Goal: Task Accomplishment & Management: Manage account settings

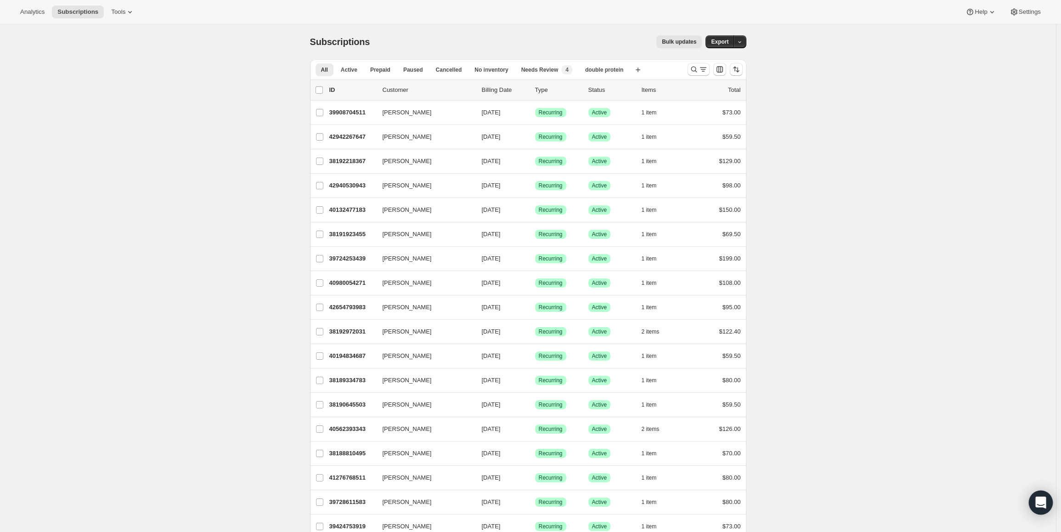
click at [1037, 504] on icon "Open Intercom Messenger" at bounding box center [1040, 503] width 11 height 12
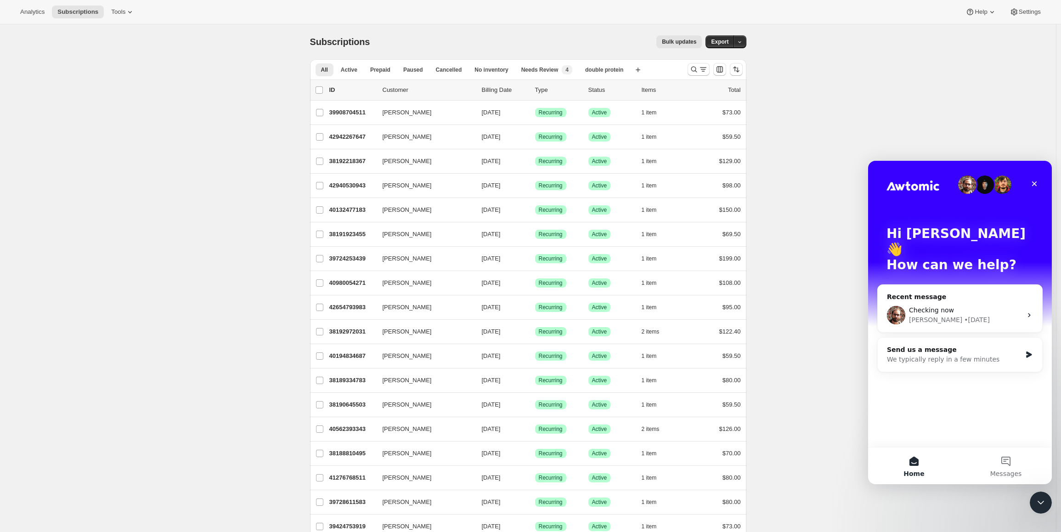
click at [1036, 504] on icon "Close Intercom Messenger" at bounding box center [1040, 502] width 11 height 11
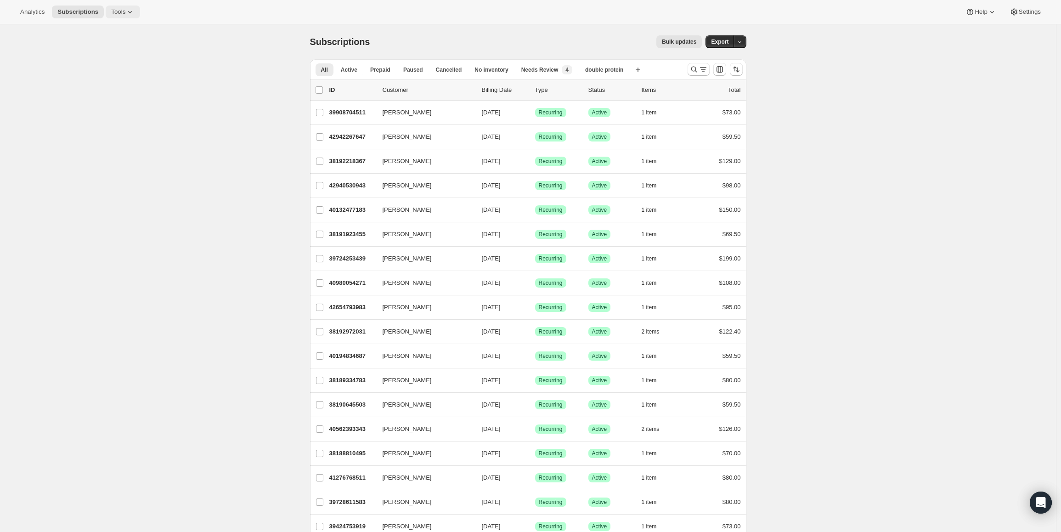
click at [116, 14] on span "Tools" at bounding box center [118, 11] width 14 height 7
click at [108, 62] on span "Bundles" at bounding box center [125, 62] width 81 height 9
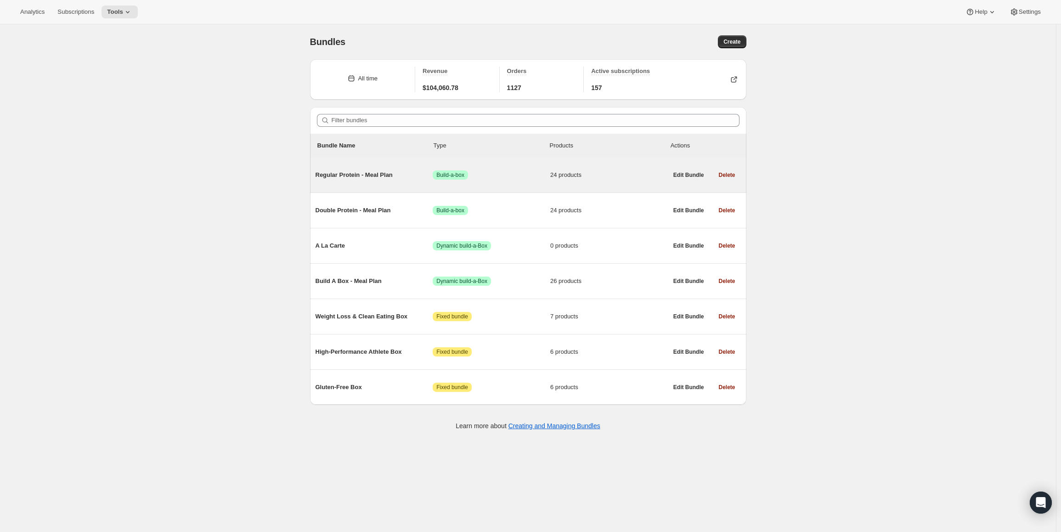
click at [384, 182] on div "Regular Protein - Meal Plan Success Build-a-box 24 products" at bounding box center [492, 175] width 352 height 24
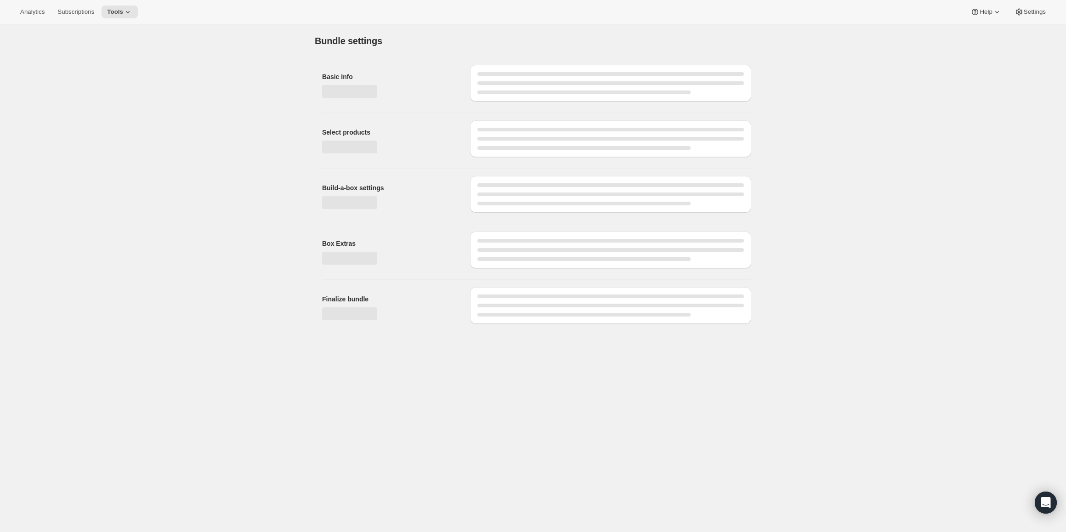
type input "Regular Protein - Meal Plan"
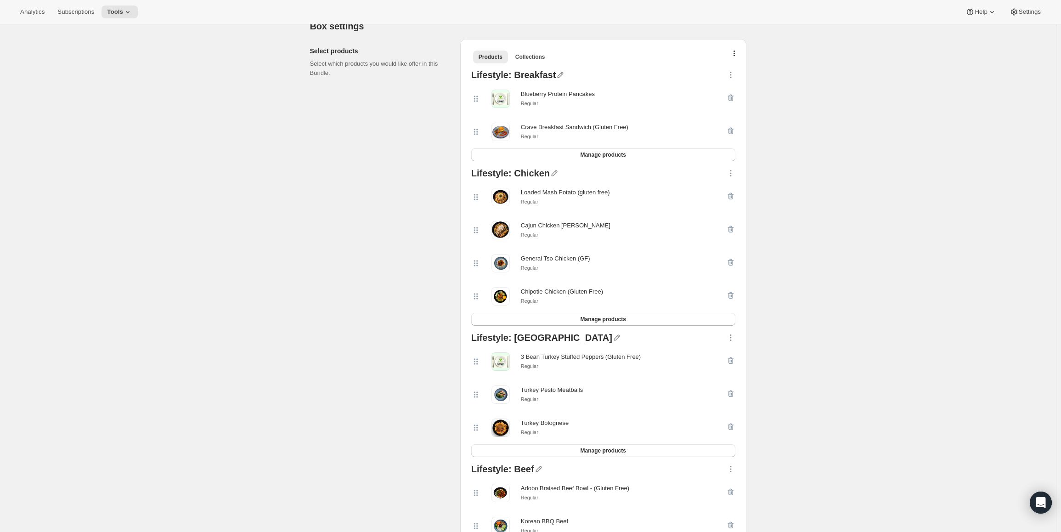
scroll to position [307, 0]
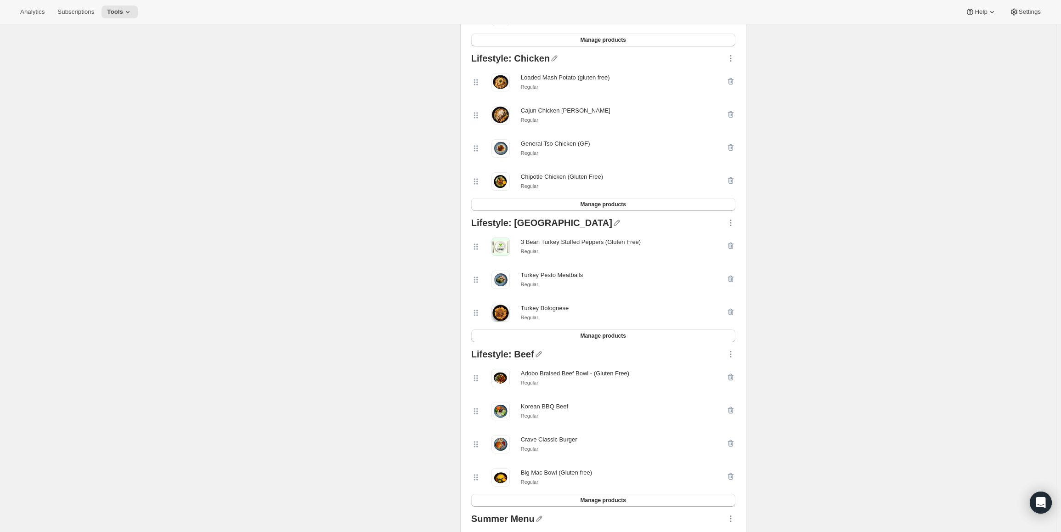
drag, startPoint x: 386, startPoint y: 277, endPoint x: 360, endPoint y: 364, distance: 91.3
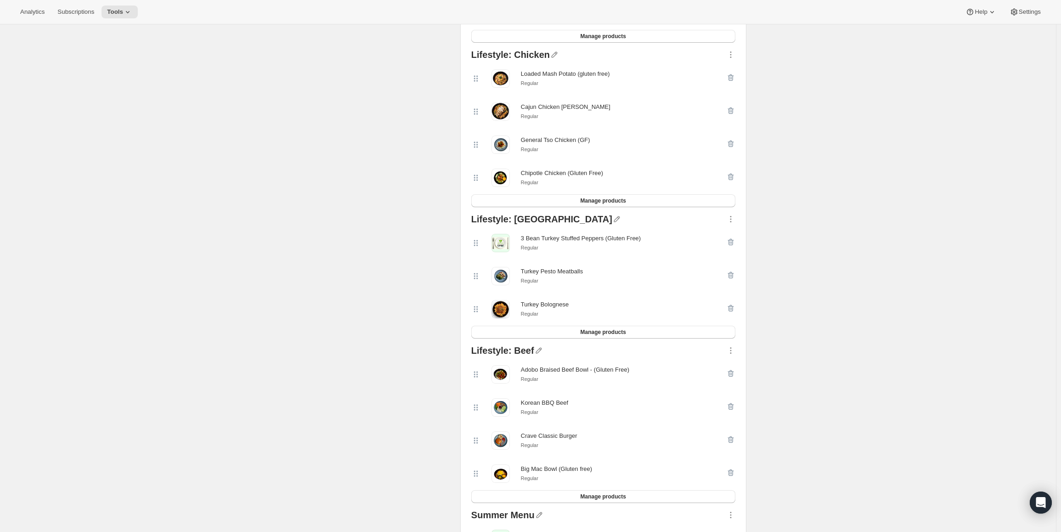
click at [360, 363] on div "Select products Select which products you would like offer in this Bundle." at bounding box center [381, 458] width 143 height 1074
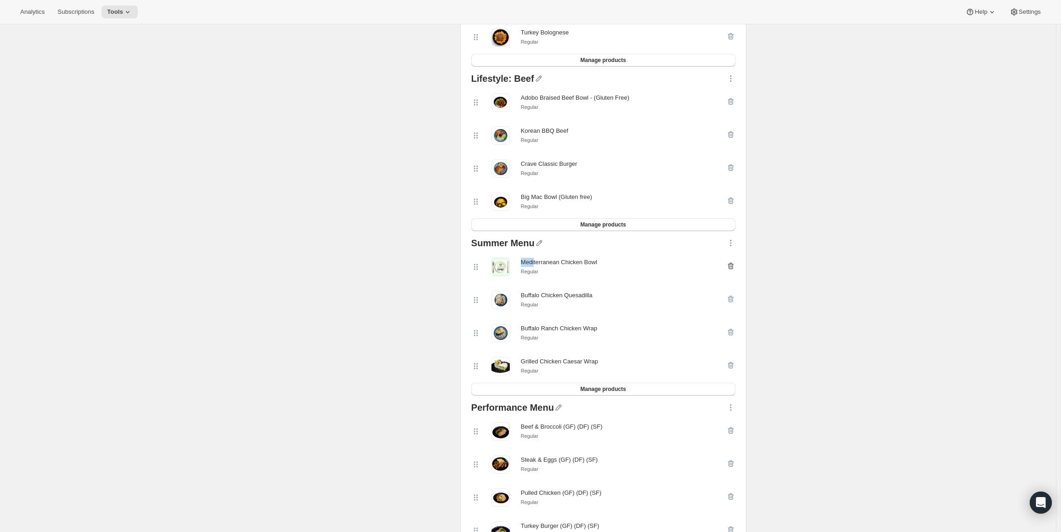
click at [730, 269] on icon "button" at bounding box center [730, 265] width 9 height 9
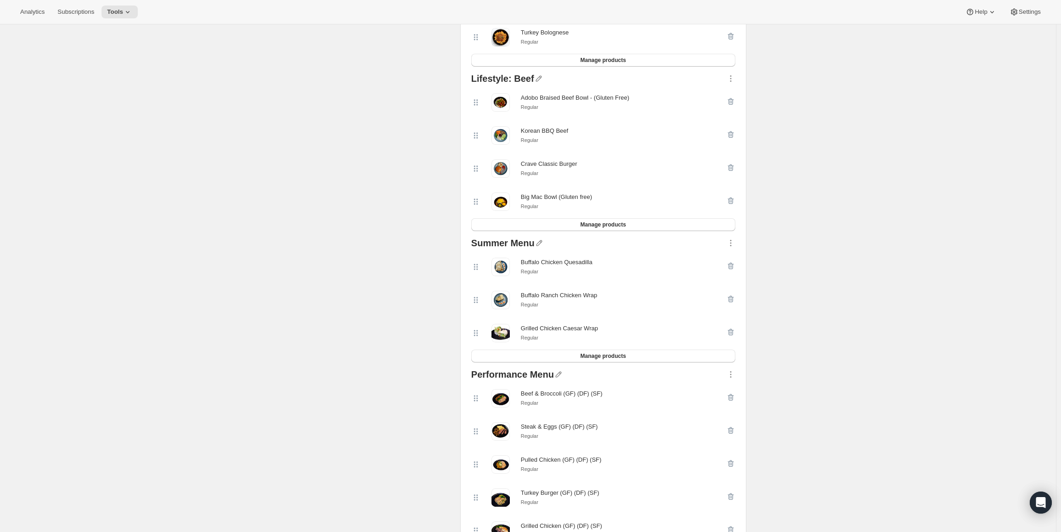
click at [583, 366] on div "Summer Menu Buffalo Chicken Quesadilla Regular Buffalo Ranch Chicken Wrap Regul…" at bounding box center [604, 300] width 272 height 131
click at [583, 362] on button "Manage products" at bounding box center [603, 356] width 264 height 13
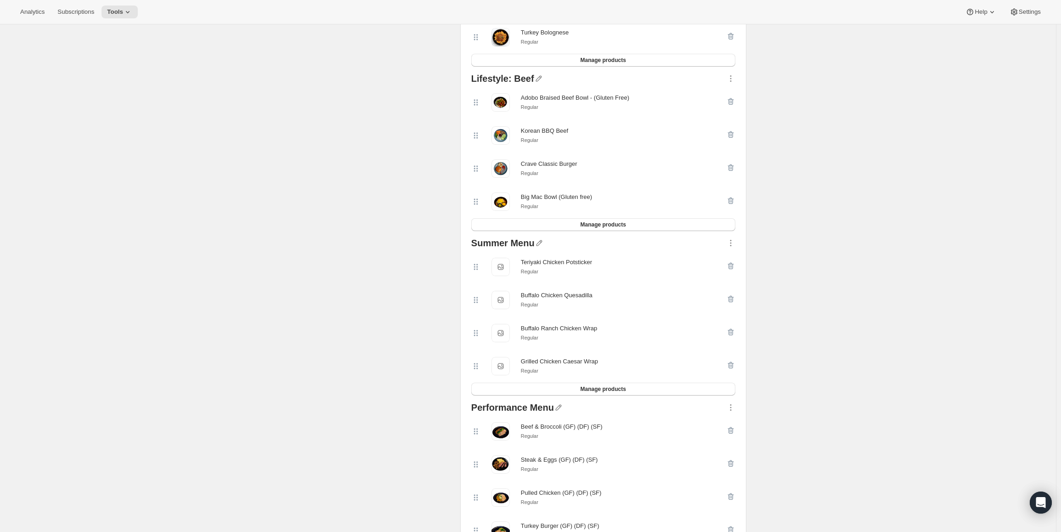
scroll to position [0, 0]
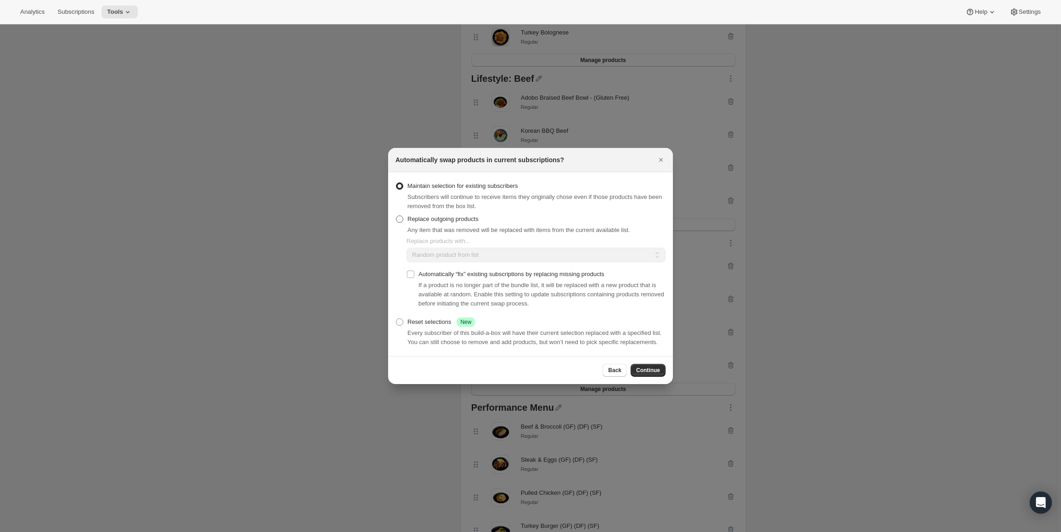
click at [448, 221] on span "Replace outgoing products" at bounding box center [442, 218] width 71 height 7
click at [396, 216] on input "Replace outgoing products" at bounding box center [396, 215] width 0 height 0
radio input "true"
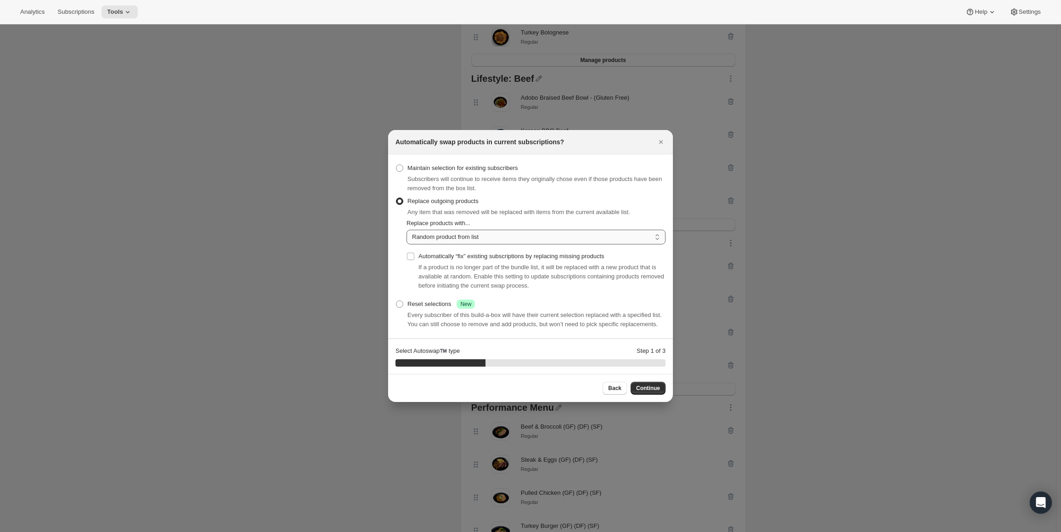
click at [510, 238] on select "Random product from list Matching product type Select specific replacements" at bounding box center [536, 237] width 259 height 15
select select "selection"
click at [407, 230] on select "Random product from list Matching product type Select specific replacements" at bounding box center [536, 237] width 259 height 15
click at [654, 387] on span "Continue" at bounding box center [648, 388] width 24 height 7
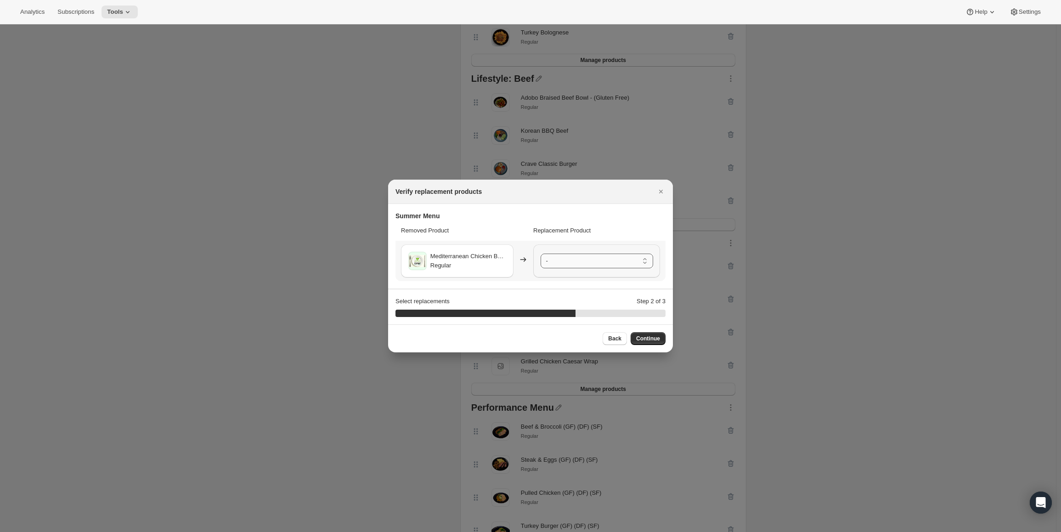
click at [581, 267] on select "- Teriyaki Chicken Potsticker - Regular Buffalo Chicken Quesadilla - Regular Bu…" at bounding box center [597, 261] width 113 height 15
click at [640, 338] on span "Continue" at bounding box center [648, 338] width 24 height 7
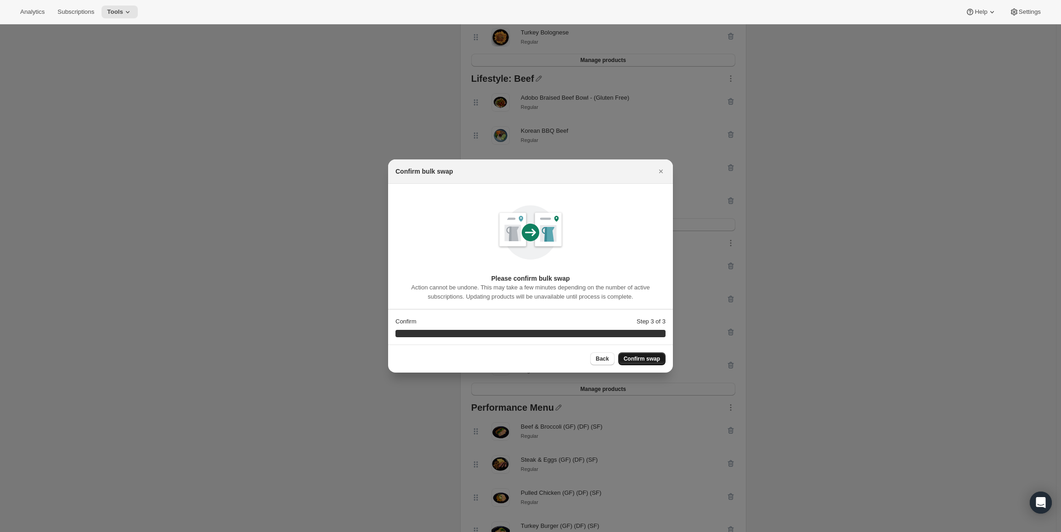
click at [646, 355] on button "Confirm swap" at bounding box center [641, 358] width 47 height 13
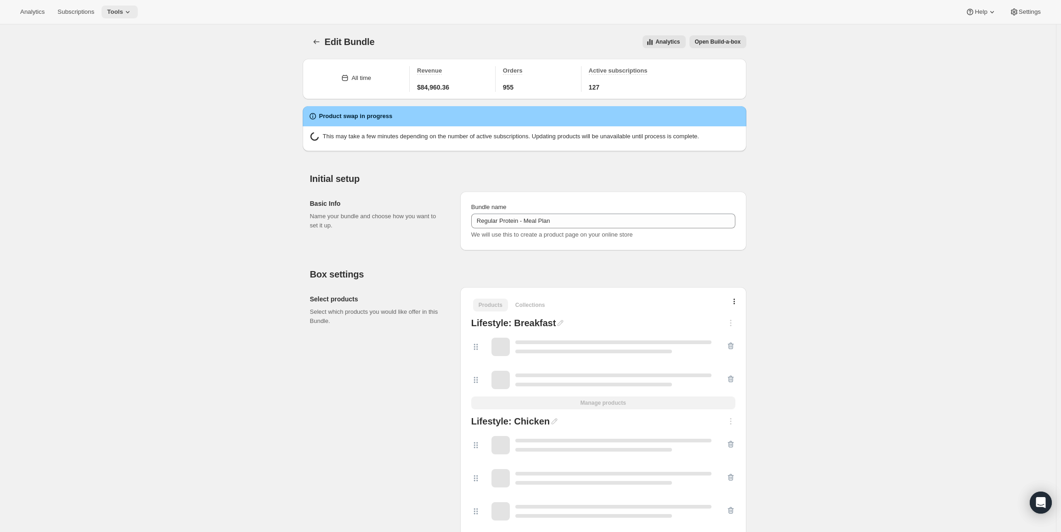
click at [123, 13] on icon at bounding box center [127, 11] width 9 height 9
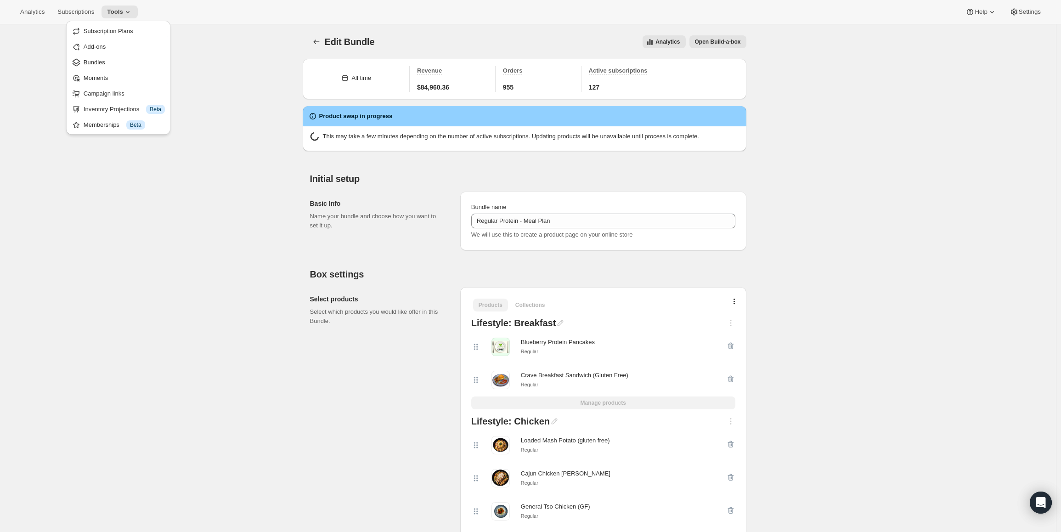
click at [101, 62] on span "Bundles" at bounding box center [95, 62] width 22 height 7
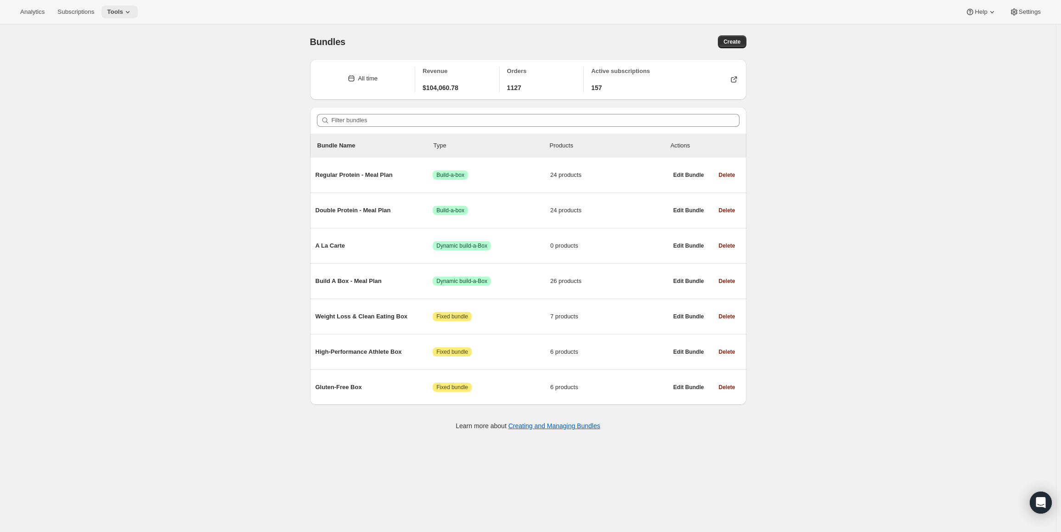
click at [113, 11] on span "Tools" at bounding box center [115, 11] width 16 height 7
click at [233, 142] on div "Bundles. This page is ready Bundles Create All time Revenue $104,060.78 Orders …" at bounding box center [528, 290] width 1056 height 532
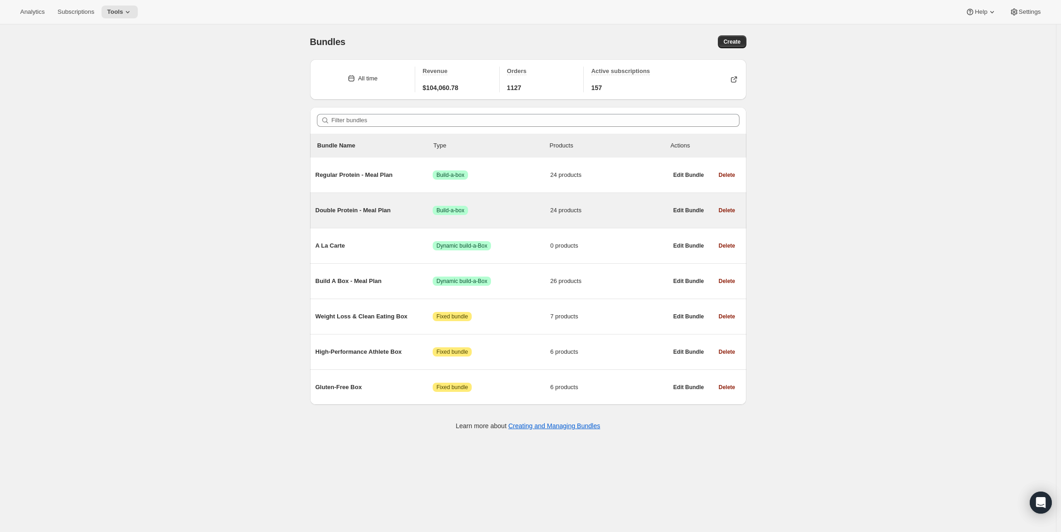
click at [323, 206] on span "Double Protein - Meal Plan" at bounding box center [375, 210] width 118 height 9
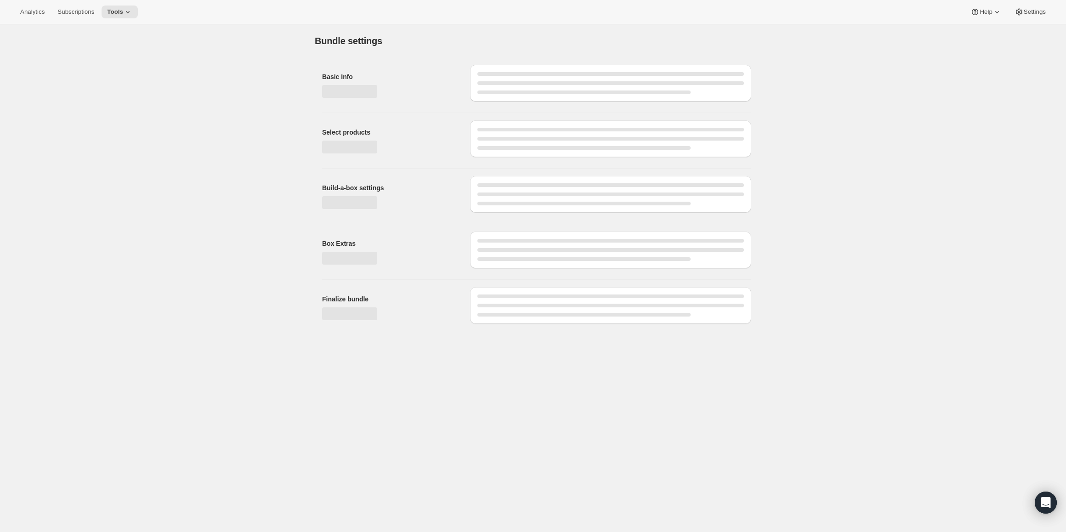
type input "Double Protein - Meal Plan"
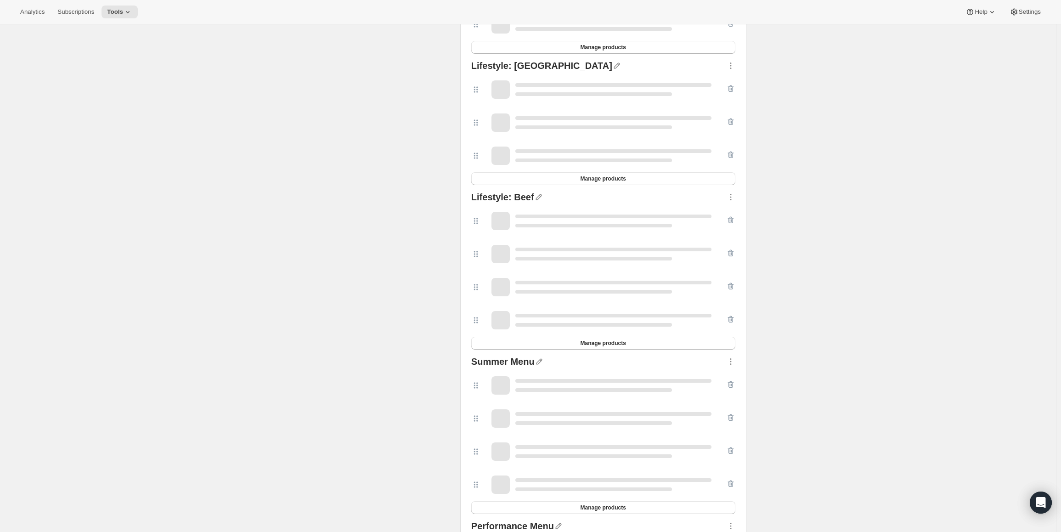
scroll to position [551, 0]
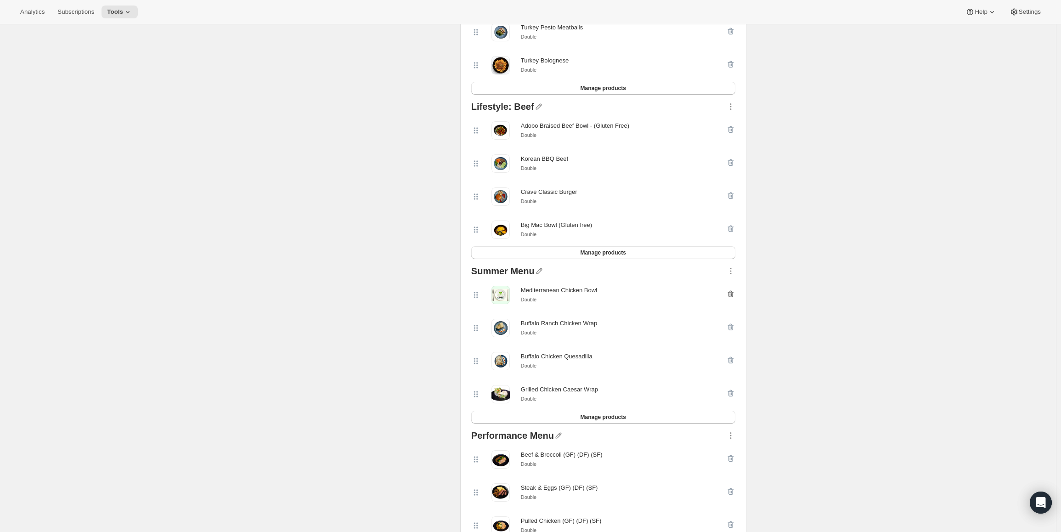
click at [731, 297] on icon "button" at bounding box center [731, 294] width 6 height 7
click at [597, 388] on span "Manage products" at bounding box center [602, 383] width 45 height 7
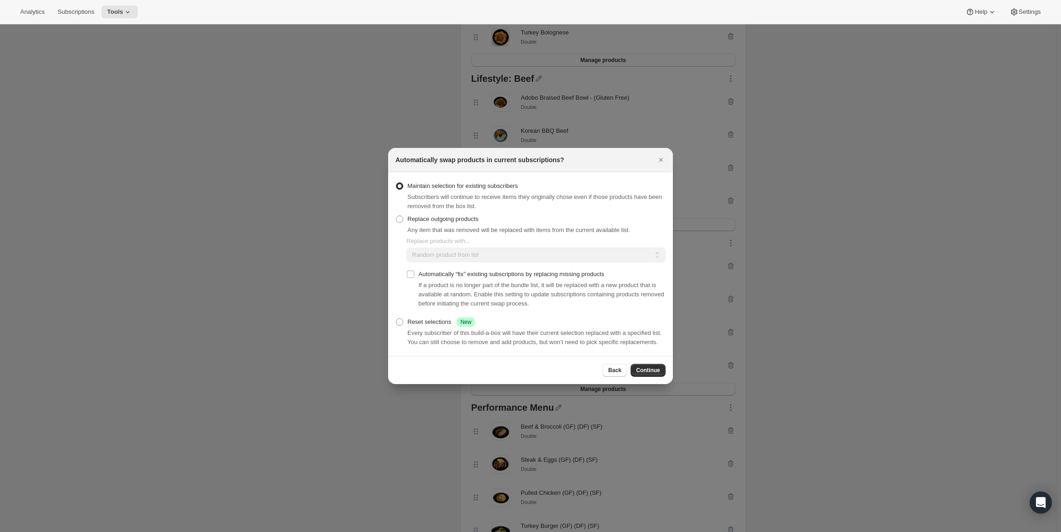
scroll to position [0, 0]
click at [451, 225] on label "Replace outgoing products" at bounding box center [437, 219] width 83 height 13
click at [396, 216] on input "Replace outgoing products" at bounding box center [396, 215] width 0 height 0
radio input "true"
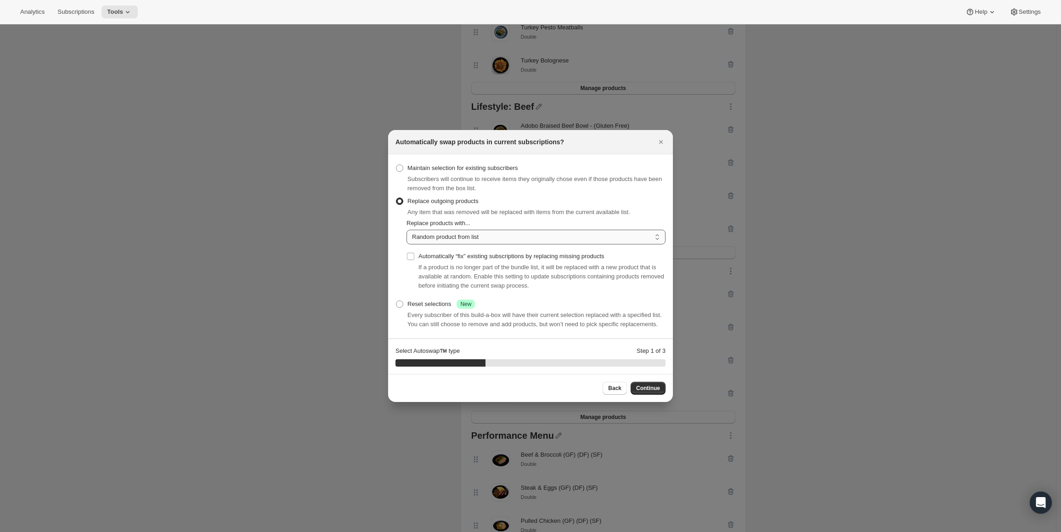
click at [521, 239] on select "Random product from list Matching product type Select specific replacements" at bounding box center [536, 237] width 259 height 15
select select "selection"
click at [407, 230] on select "Random product from list Matching product type Select specific replacements" at bounding box center [536, 237] width 259 height 15
click at [639, 389] on span "Continue" at bounding box center [648, 388] width 24 height 7
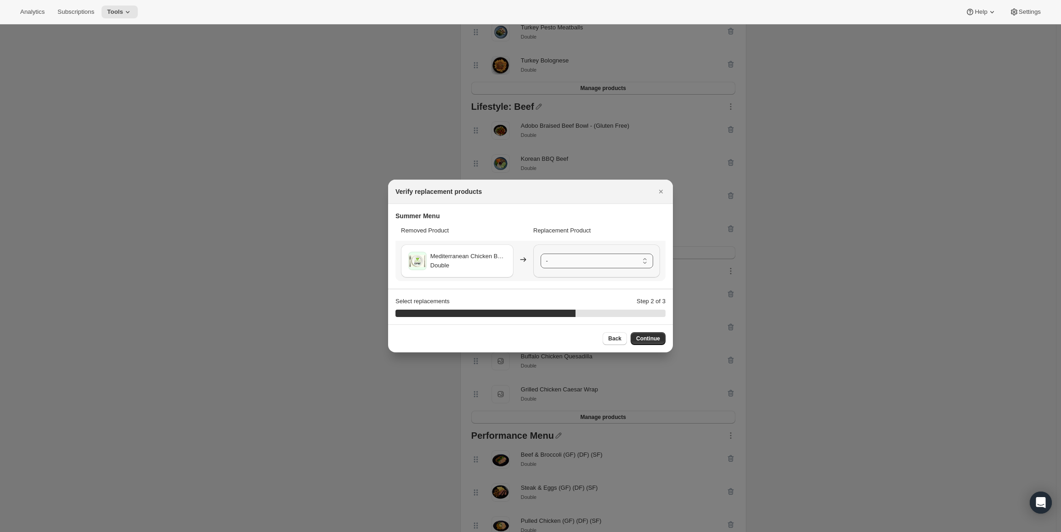
click at [584, 258] on select "- Teriyaki Chicken Potsticker - Double Buffalo Ranch Chicken Wrap - Double Buff…" at bounding box center [597, 261] width 113 height 15
click at [672, 345] on div "Back Continue" at bounding box center [530, 338] width 285 height 28
click at [652, 340] on span "Continue" at bounding box center [648, 338] width 24 height 7
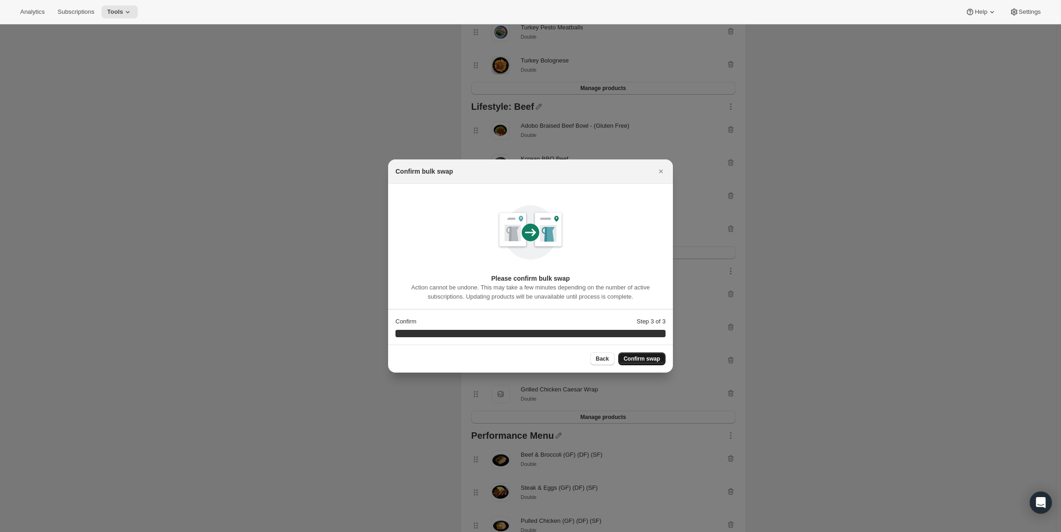
click at [657, 358] on span "Confirm swap" at bounding box center [642, 358] width 36 height 7
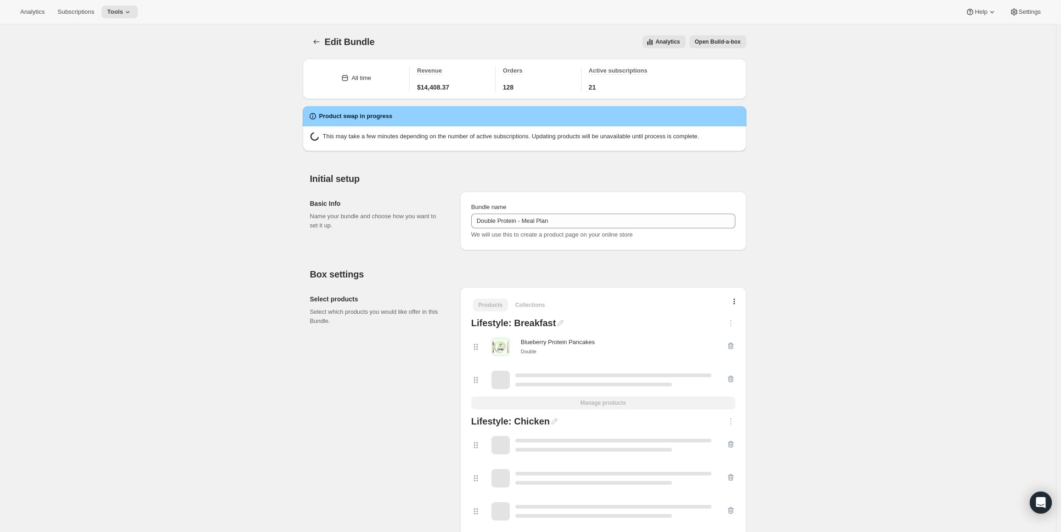
click at [123, 12] on icon at bounding box center [127, 11] width 9 height 9
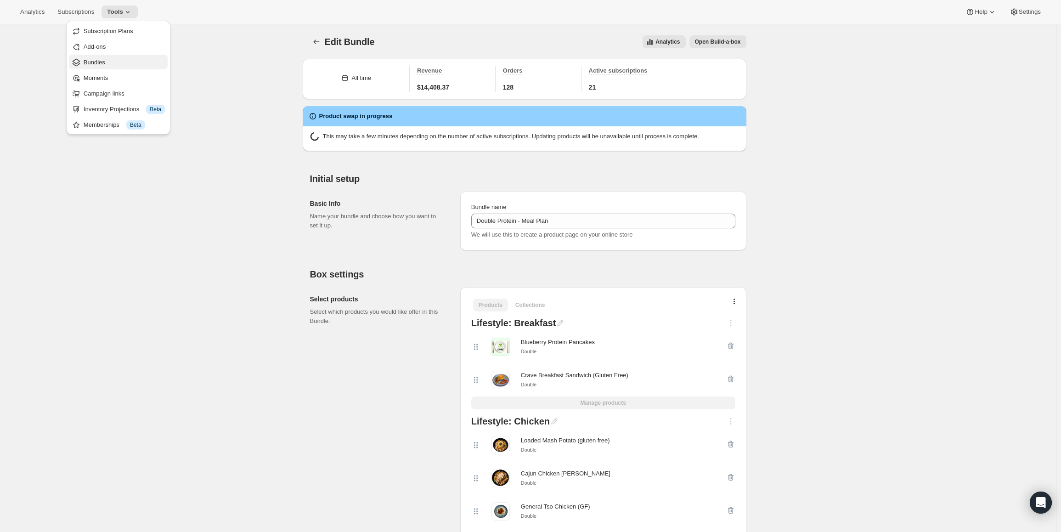
click at [111, 63] on span "Bundles" at bounding box center [124, 62] width 81 height 9
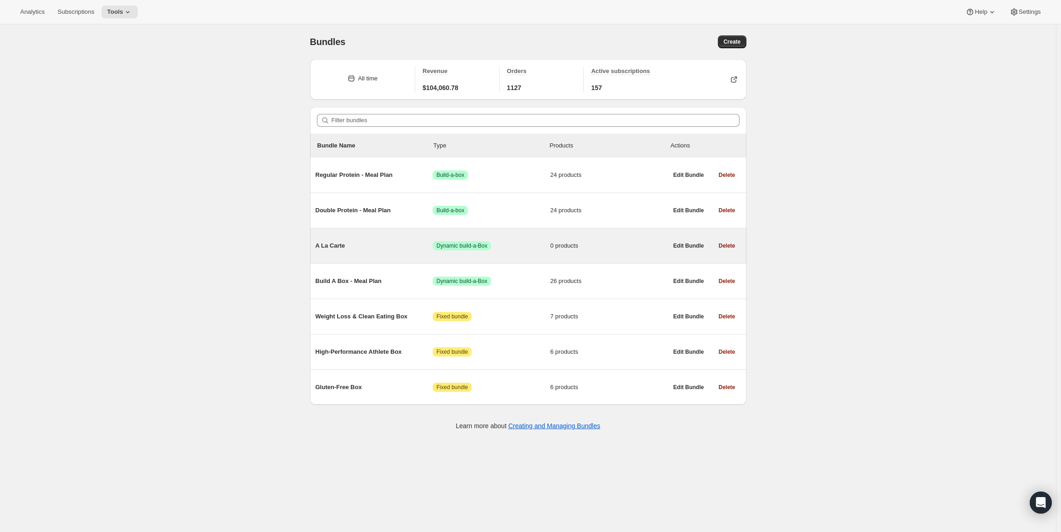
click at [371, 244] on span "A La Carte" at bounding box center [375, 245] width 118 height 9
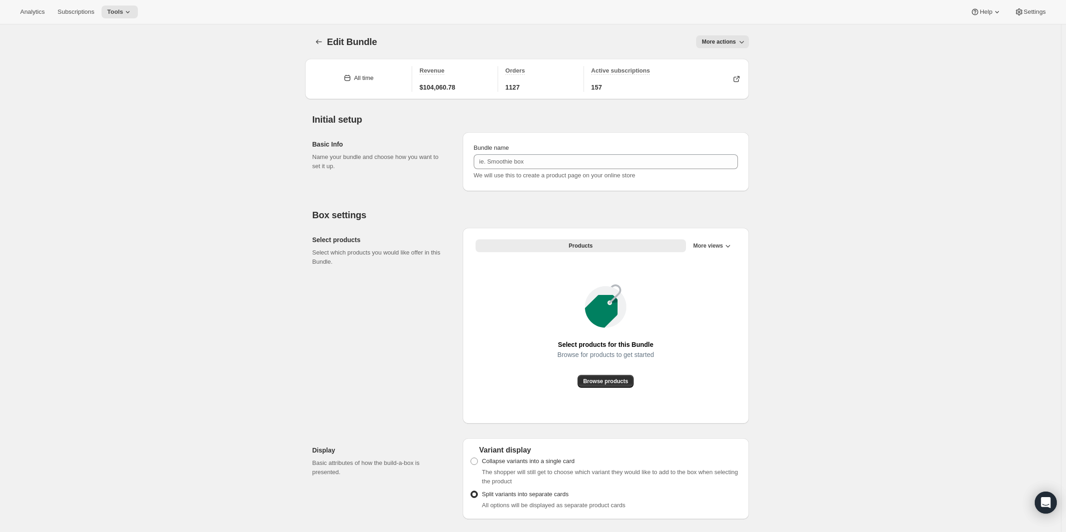
type input "A La Carte"
radio input "true"
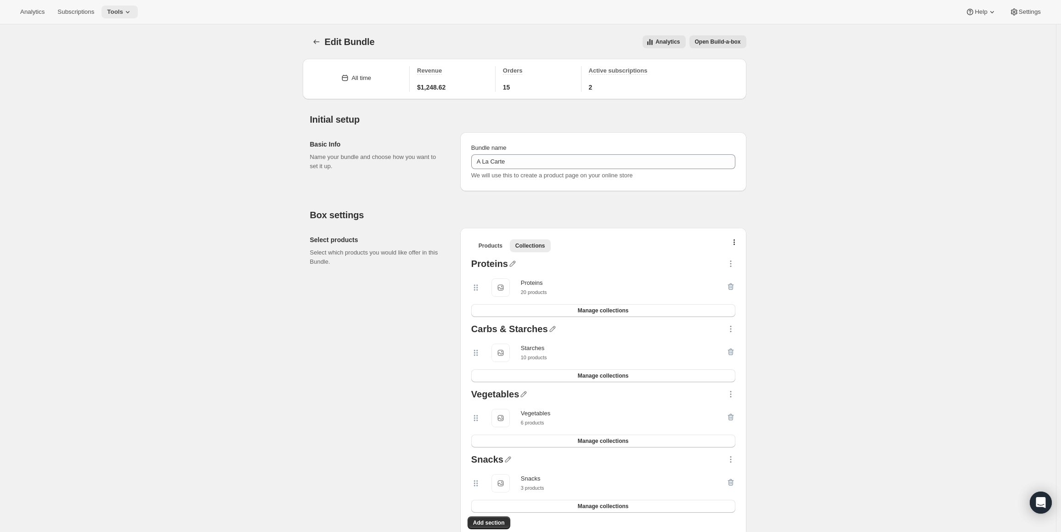
click at [123, 11] on icon at bounding box center [127, 11] width 9 height 9
click at [101, 62] on span "Bundles" at bounding box center [95, 62] width 22 height 7
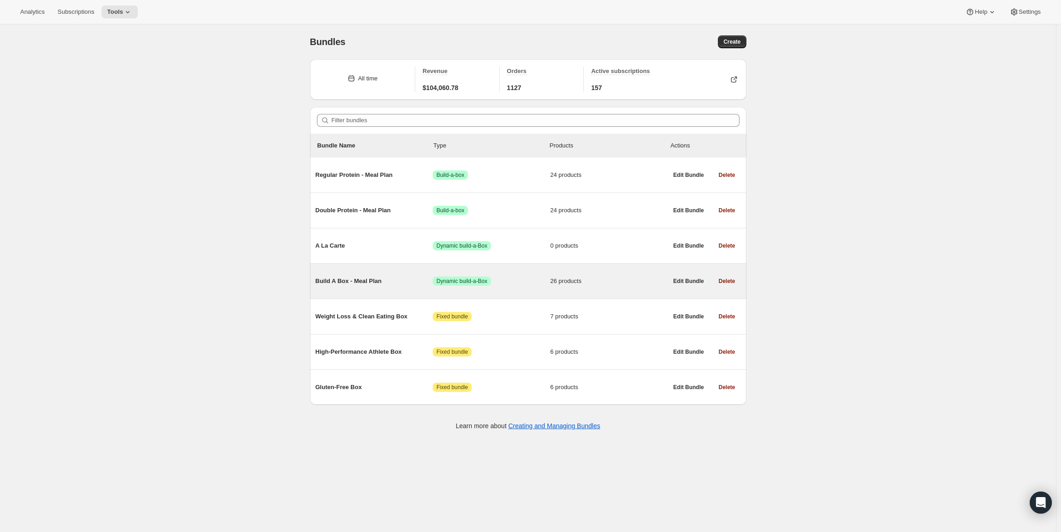
click at [365, 283] on span "Build A Box - Meal Plan" at bounding box center [375, 281] width 118 height 9
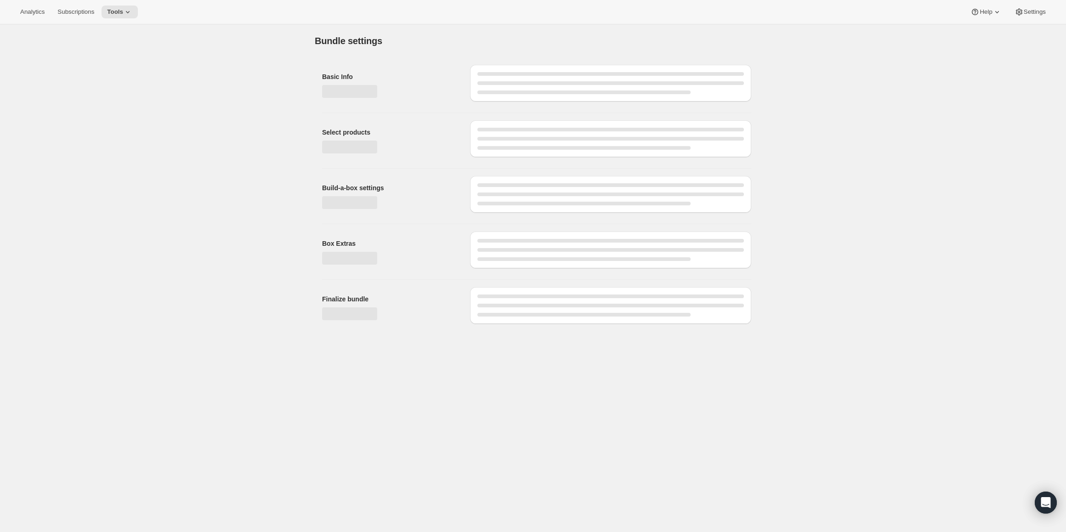
type input "Build A Box - Meal Plan"
radio input "true"
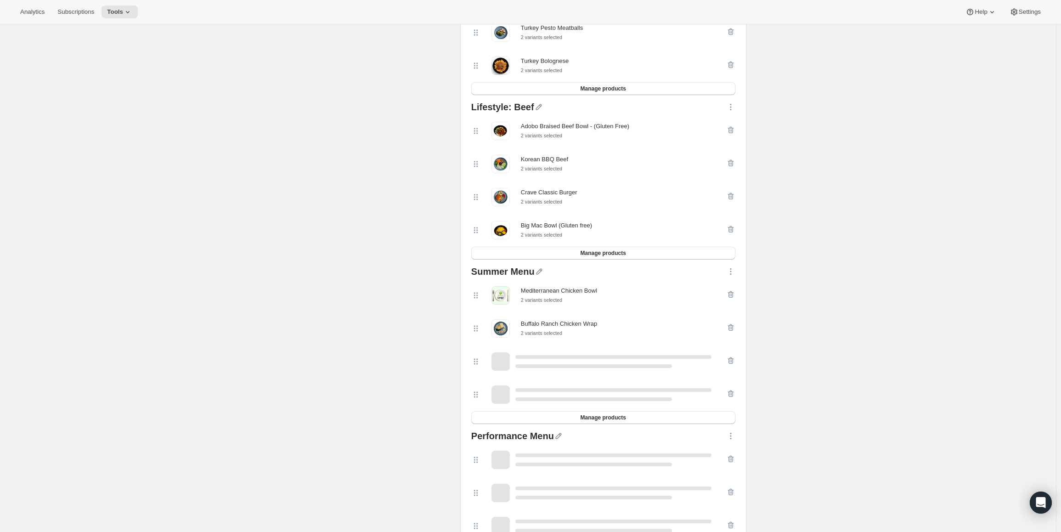
scroll to position [551, 0]
click at [729, 299] on icon "button" at bounding box center [730, 293] width 9 height 9
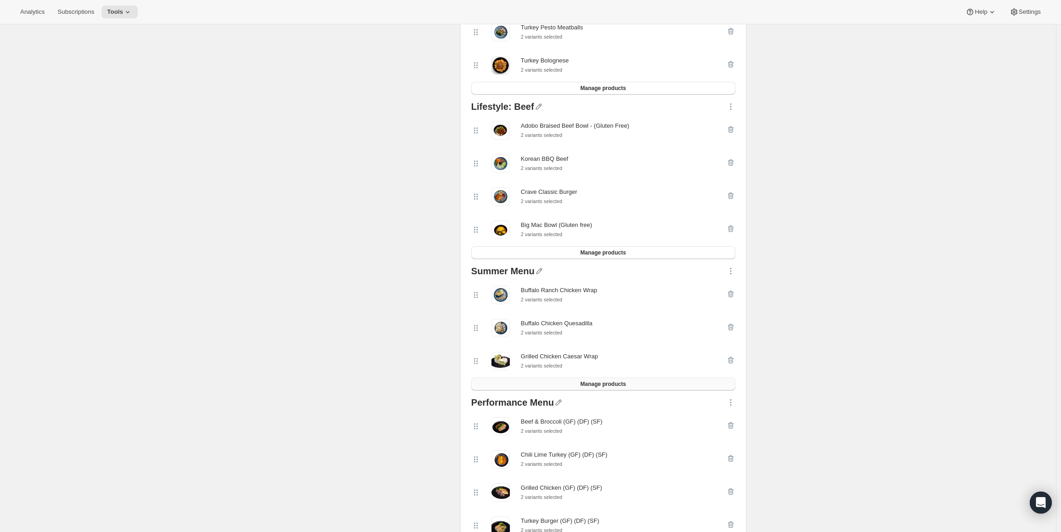
click at [588, 387] on span "Manage products" at bounding box center [602, 383] width 45 height 7
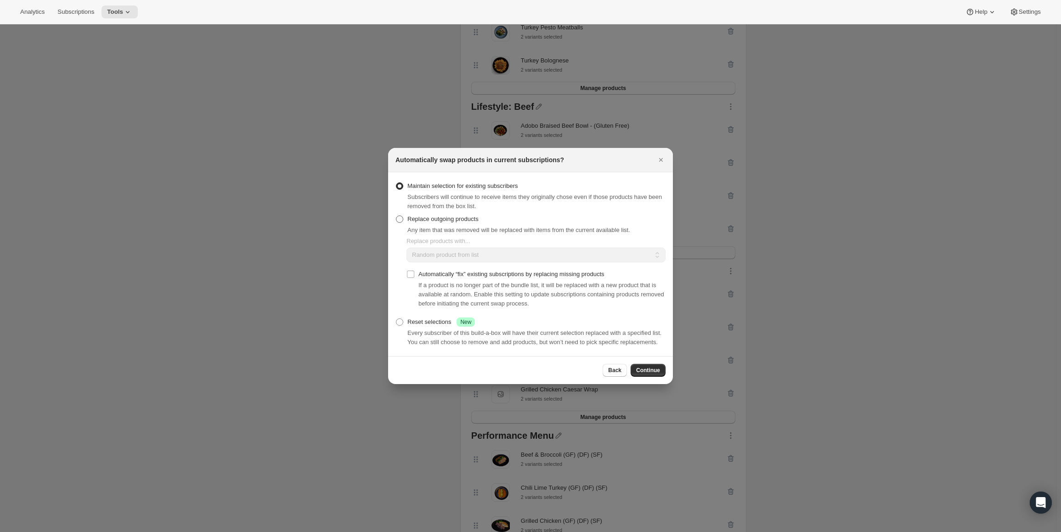
click at [458, 221] on span "Replace outgoing products" at bounding box center [442, 218] width 71 height 7
click at [396, 216] on input "Replace outgoing products" at bounding box center [396, 215] width 0 height 0
radio input "true"
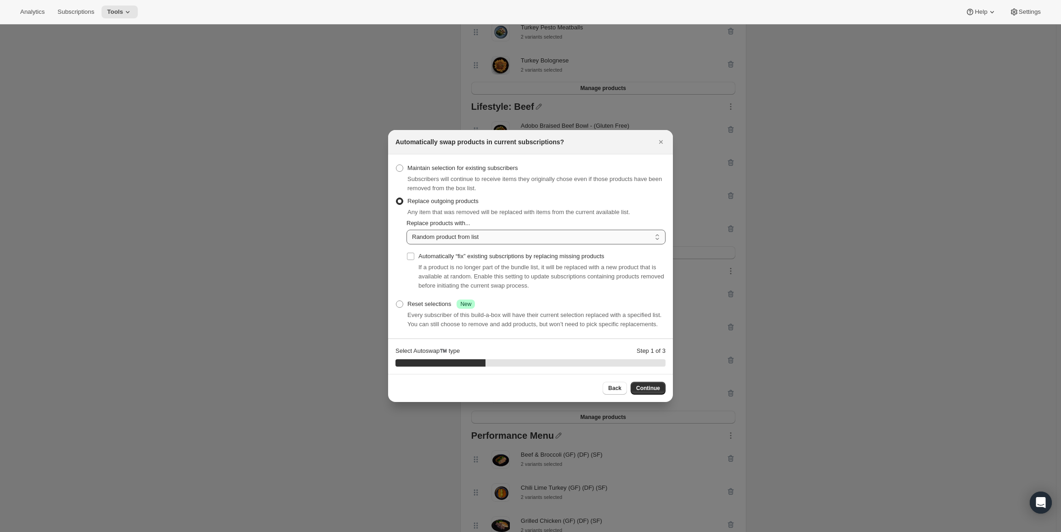
click at [454, 232] on select "Random product from list Matching product type Select specific replacements" at bounding box center [536, 237] width 259 height 15
select select "selection"
click at [407, 230] on select "Random product from list Matching product type Select specific replacements" at bounding box center [536, 237] width 259 height 15
click at [641, 388] on span "Continue" at bounding box center [648, 388] width 24 height 7
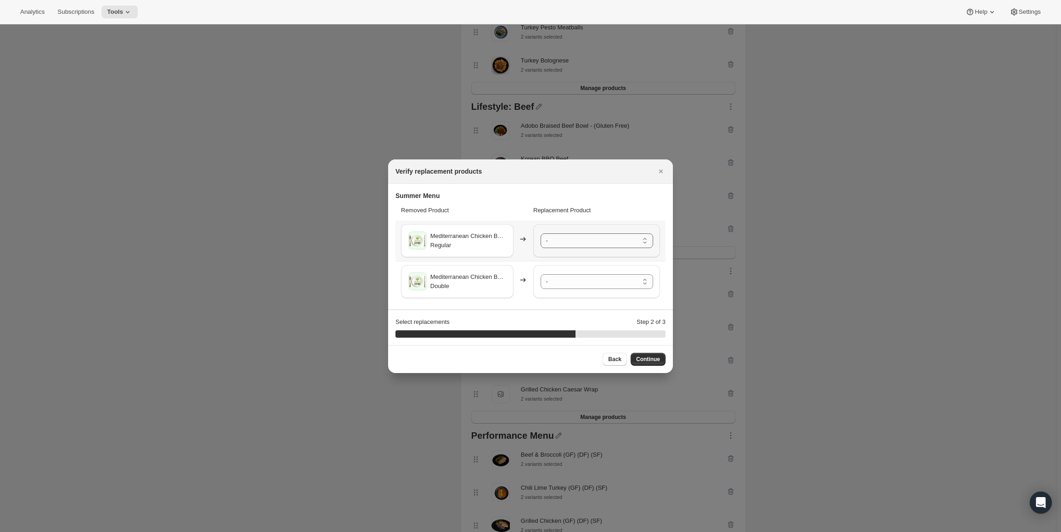
click at [575, 247] on select "- Teriyaki Chicken Potsticker - Regular Teriyaki Chicken Potsticker - Double Bu…" at bounding box center [597, 240] width 113 height 15
click at [569, 288] on select "- Teriyaki Chicken Potsticker - Regular Teriyaki Chicken Potsticker - Double Bu…" at bounding box center [597, 281] width 113 height 15
click at [651, 362] on span "Continue" at bounding box center [648, 359] width 24 height 7
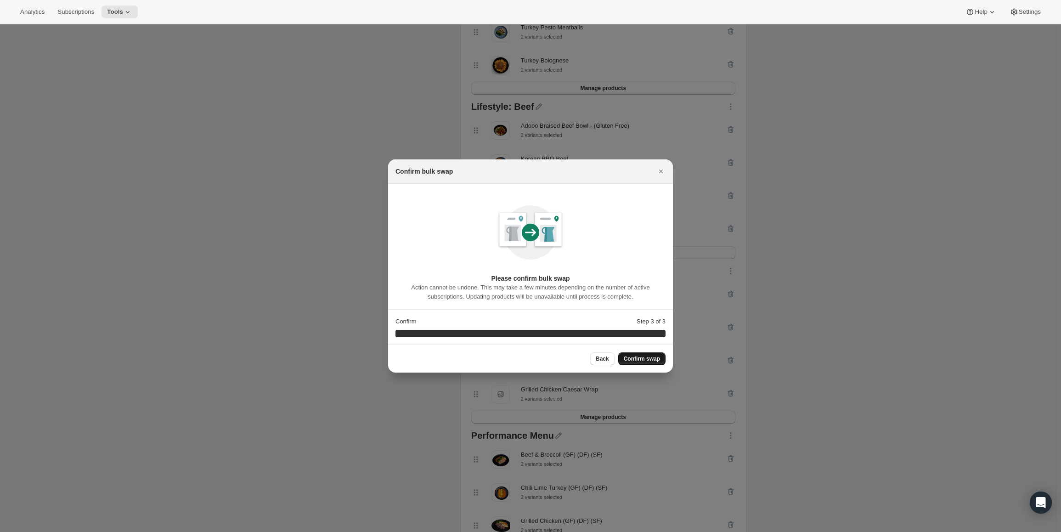
click at [652, 359] on span "Confirm swap" at bounding box center [642, 358] width 36 height 7
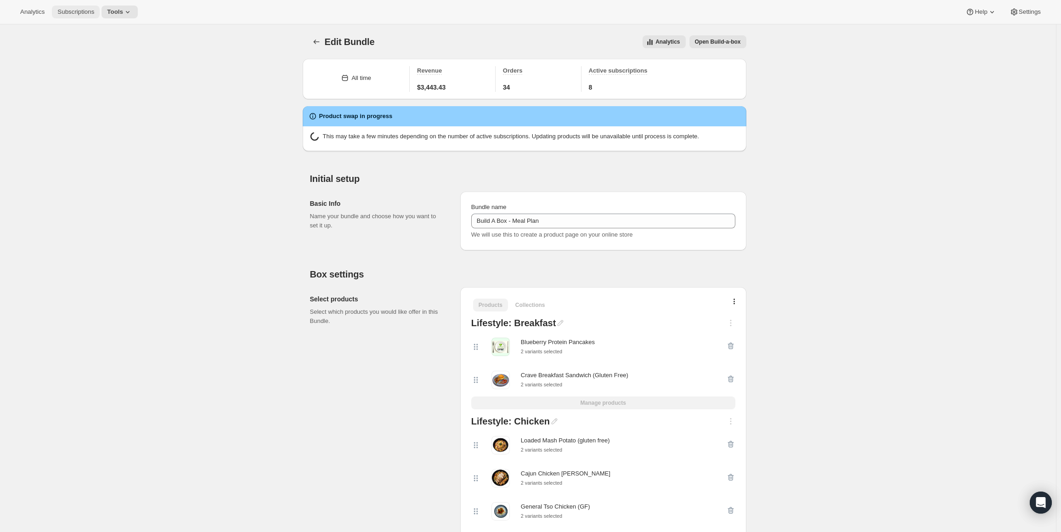
click at [79, 15] on span "Subscriptions" at bounding box center [75, 11] width 37 height 7
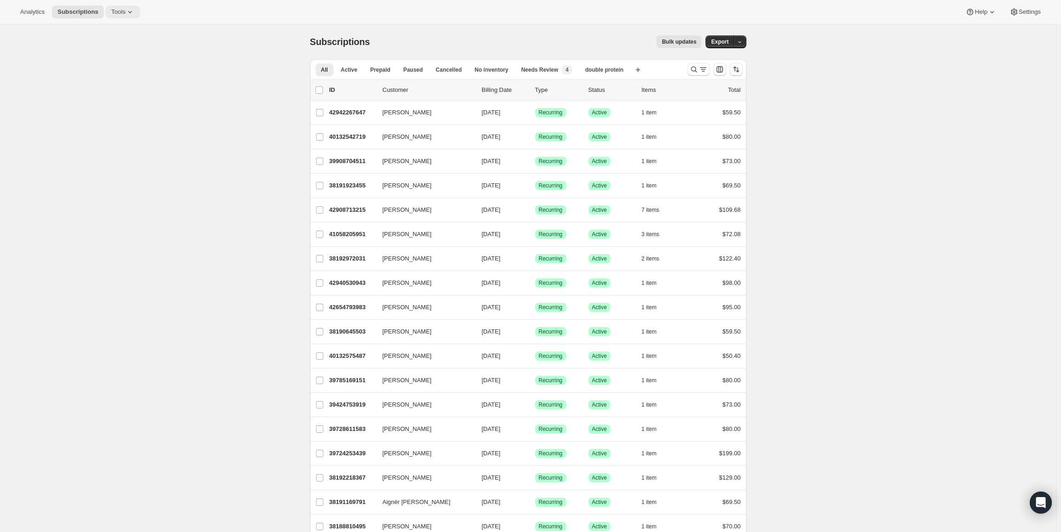
click at [131, 11] on button "Tools" at bounding box center [123, 12] width 34 height 13
click at [122, 35] on span "Subscription Plans" at bounding box center [125, 31] width 81 height 9
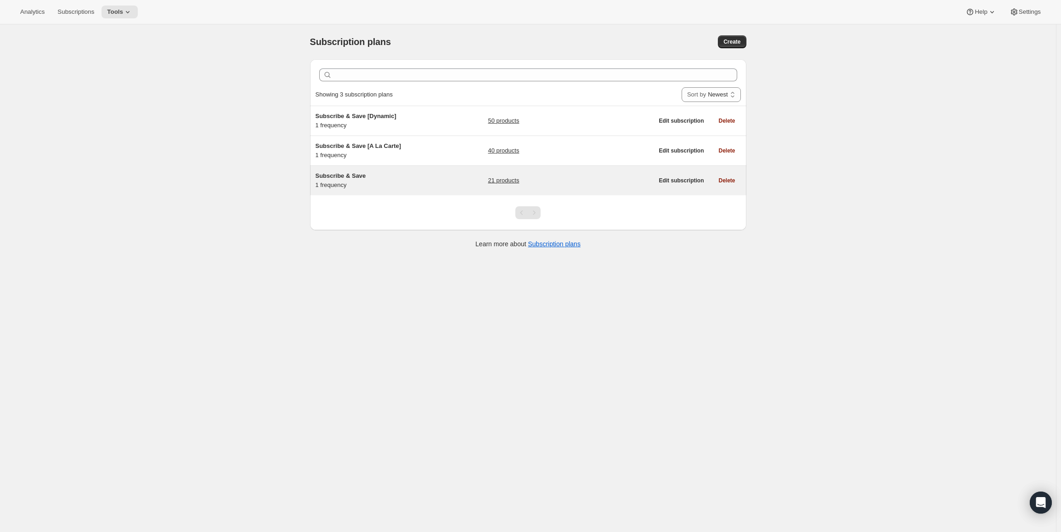
click at [385, 175] on h5 "Subscribe & Save" at bounding box center [373, 175] width 115 height 9
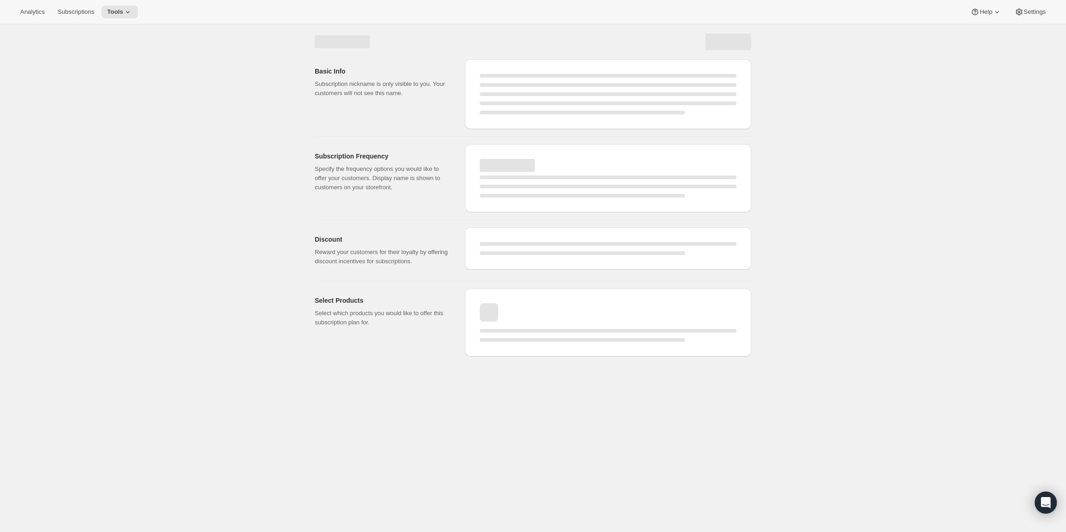
select select "WEEK"
select select "MONTH"
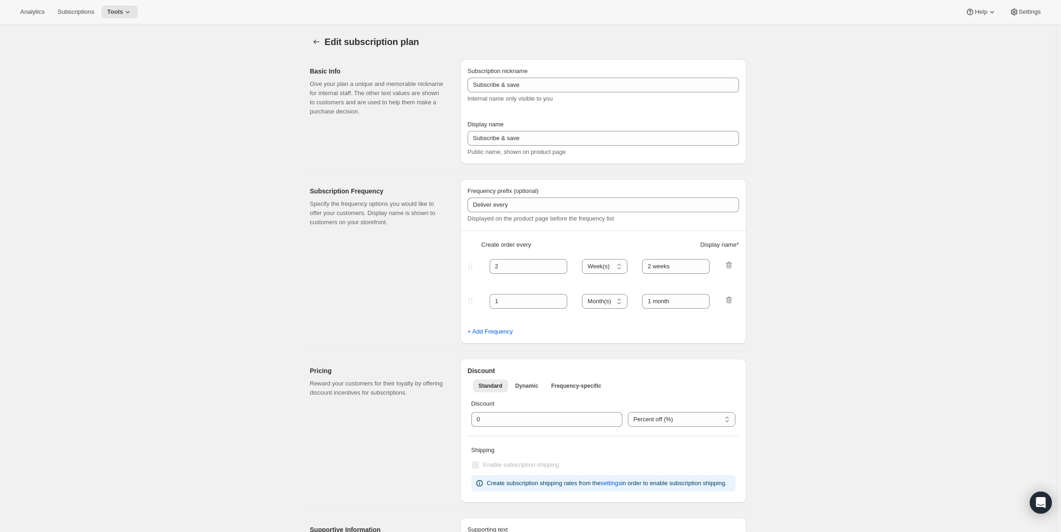
type input "Subscribe & Save"
type input "Subscribe & Save 20%"
type input "1"
type input "1 week"
type input "20"
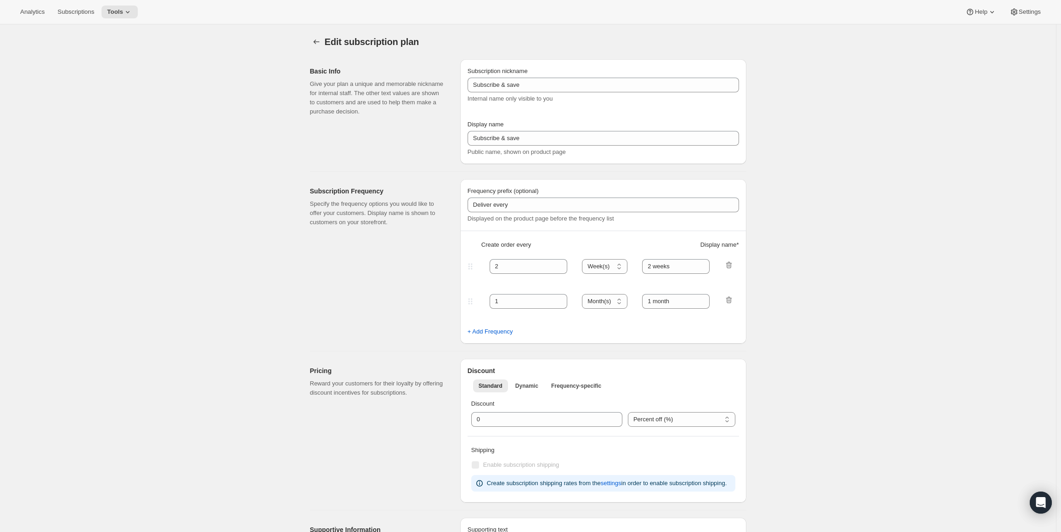
checkbox input "true"
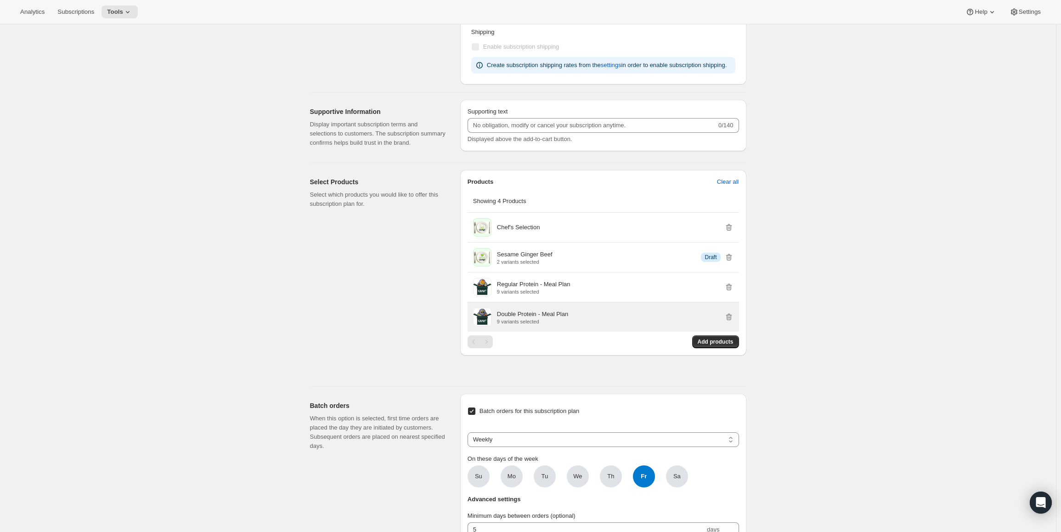
scroll to position [459, 0]
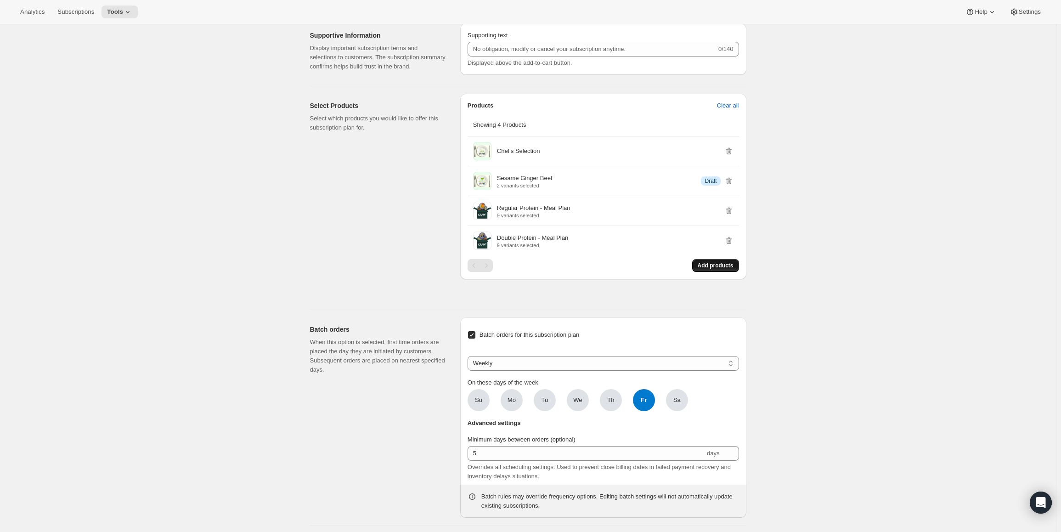
click at [714, 269] on span "Add products" at bounding box center [716, 265] width 36 height 7
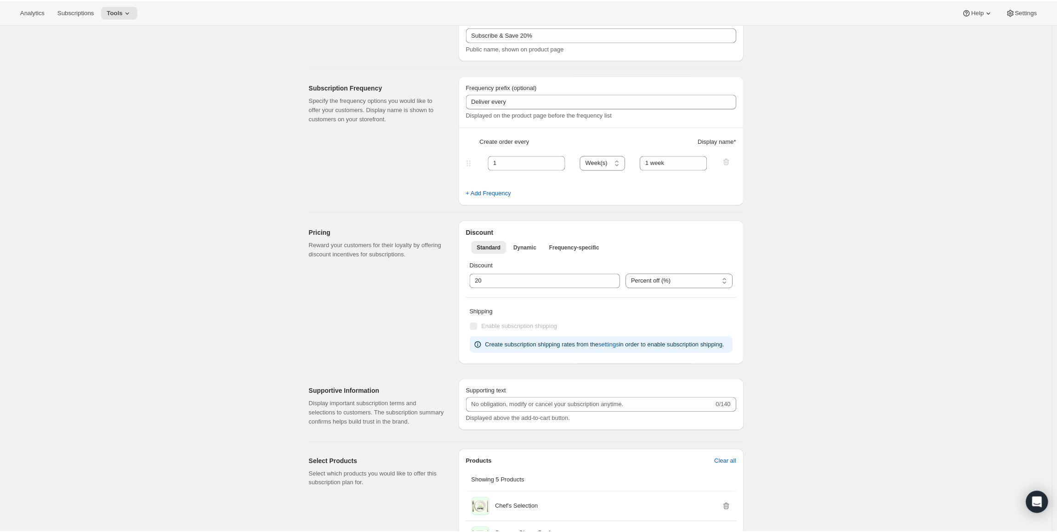
scroll to position [0, 0]
